Goal: Task Accomplishment & Management: Use online tool/utility

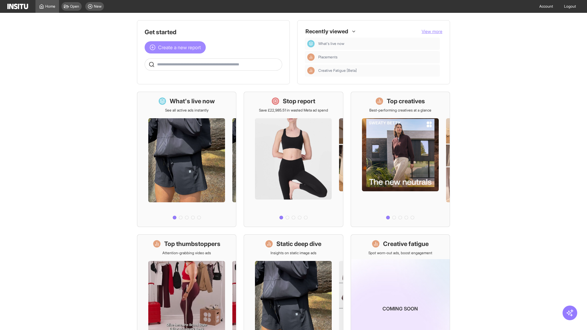
click at [177, 47] on span "Create a new report" at bounding box center [179, 47] width 43 height 7
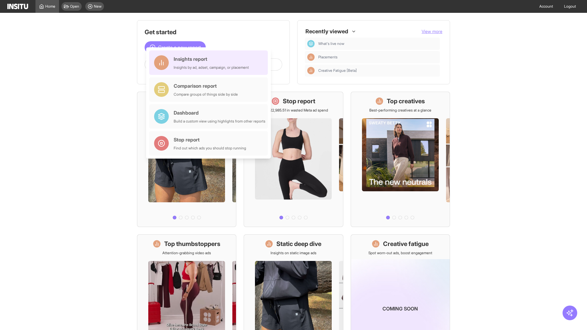
click at [210, 63] on div "Insights report Insights by ad, adset, campaign, or placement" at bounding box center [211, 62] width 75 height 15
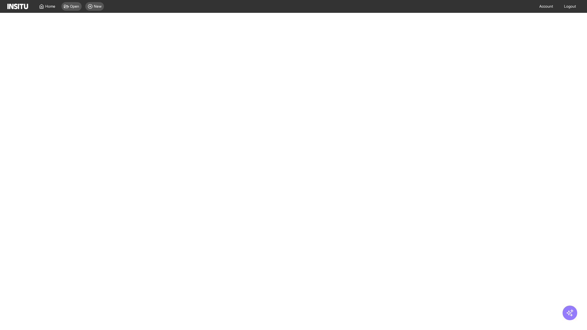
select select "**"
